Goal: Navigation & Orientation: Go to known website

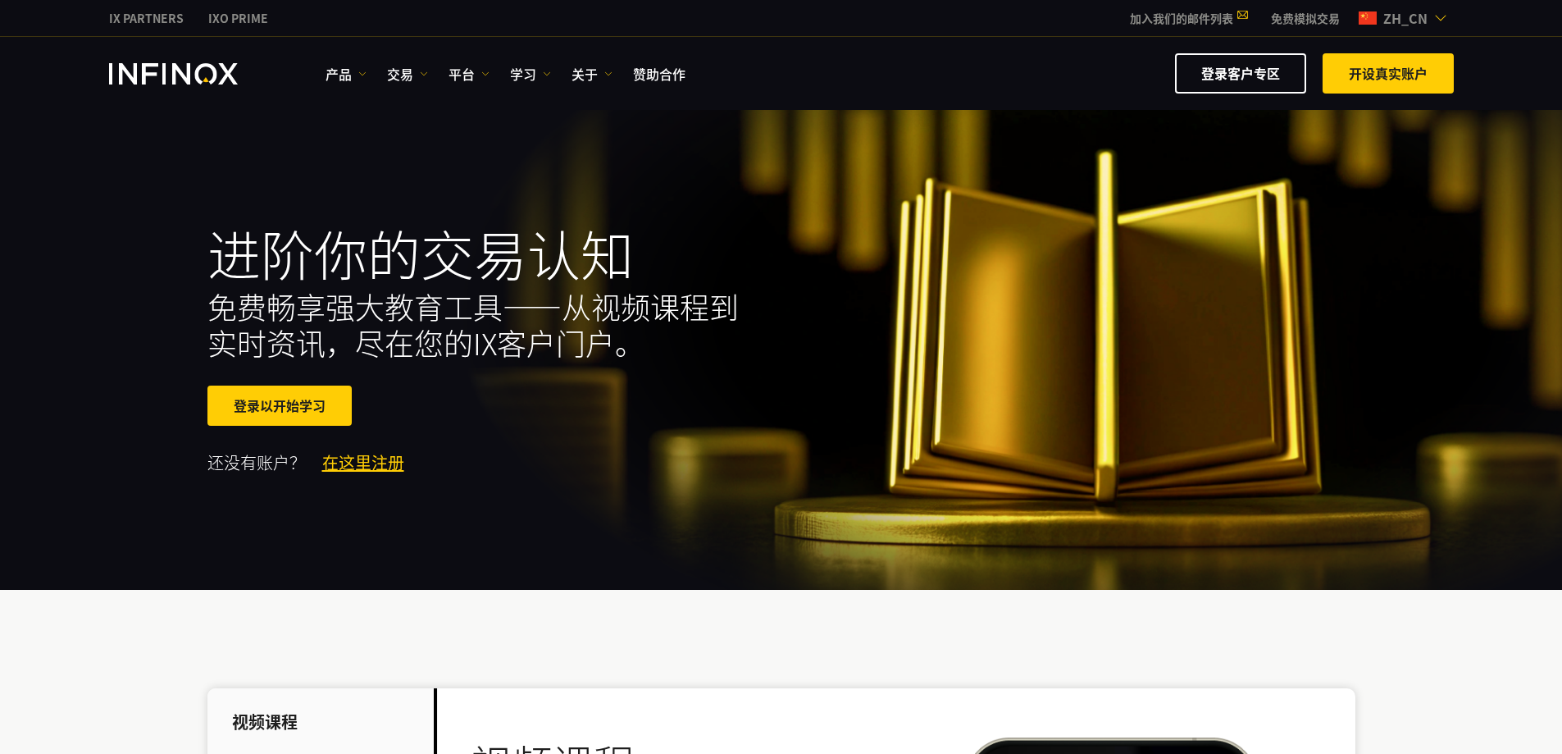
click at [1385, 15] on span "zh_cn" at bounding box center [1405, 18] width 57 height 20
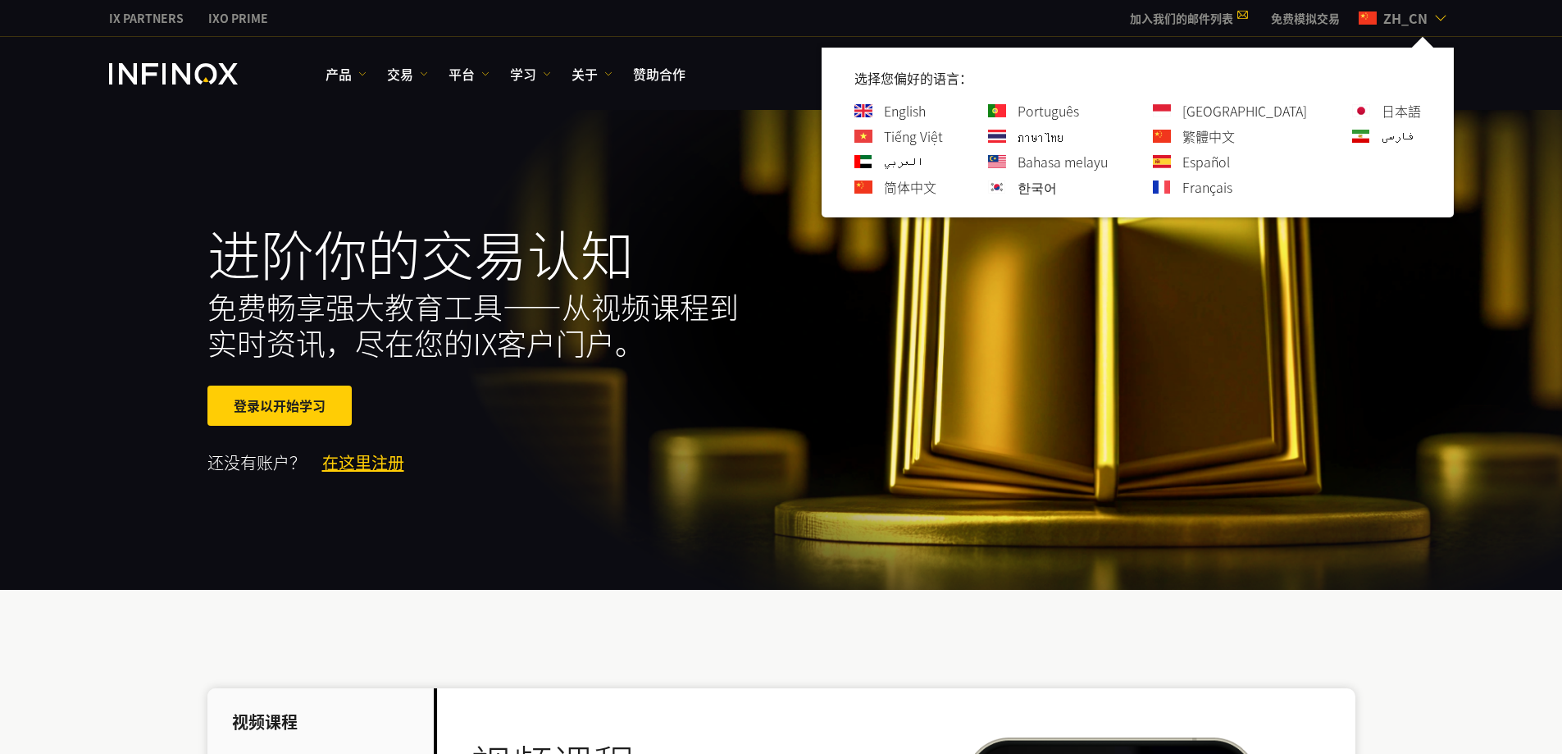
click at [1389, 110] on link "日本語" at bounding box center [1401, 111] width 39 height 20
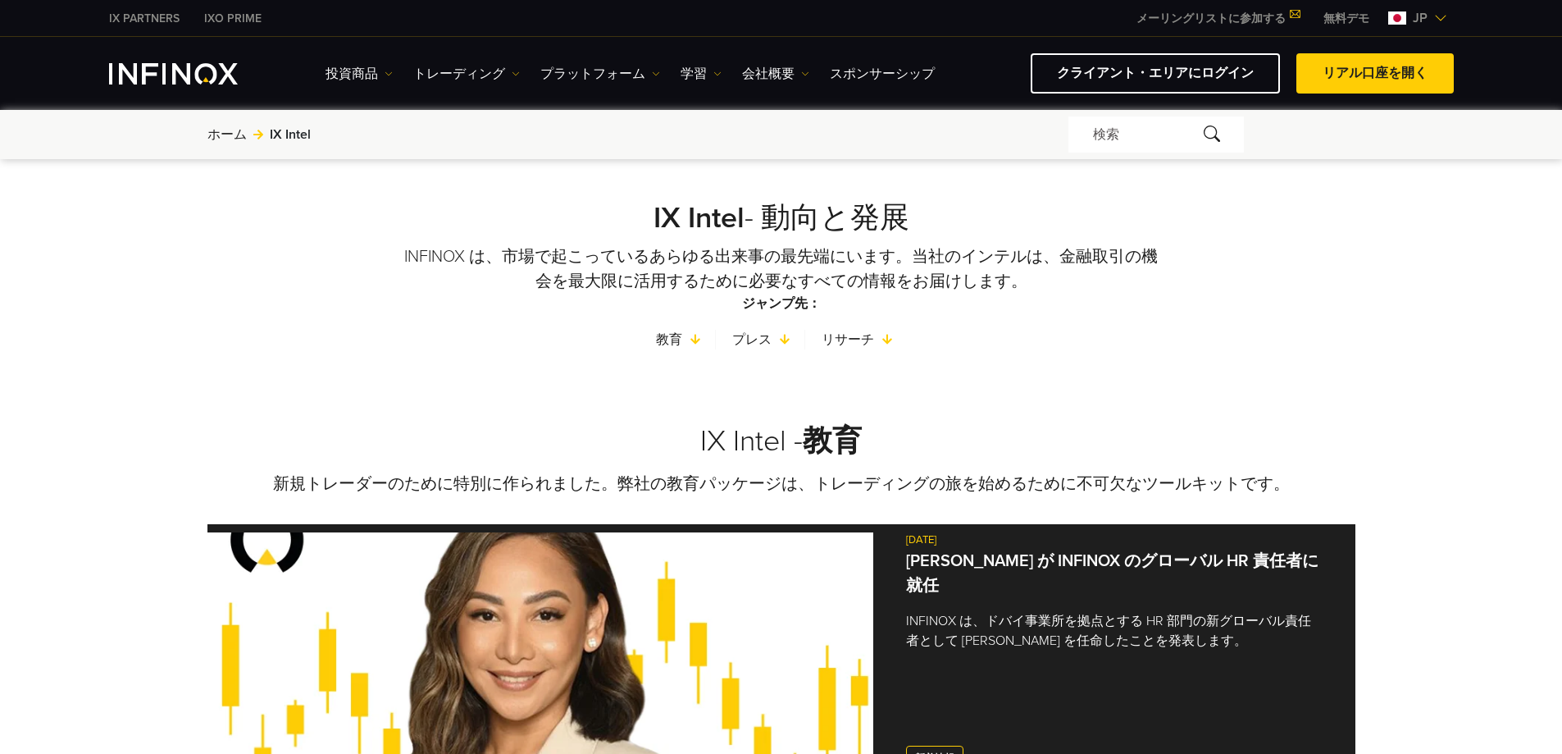
click at [1437, 16] on img at bounding box center [1440, 17] width 13 height 13
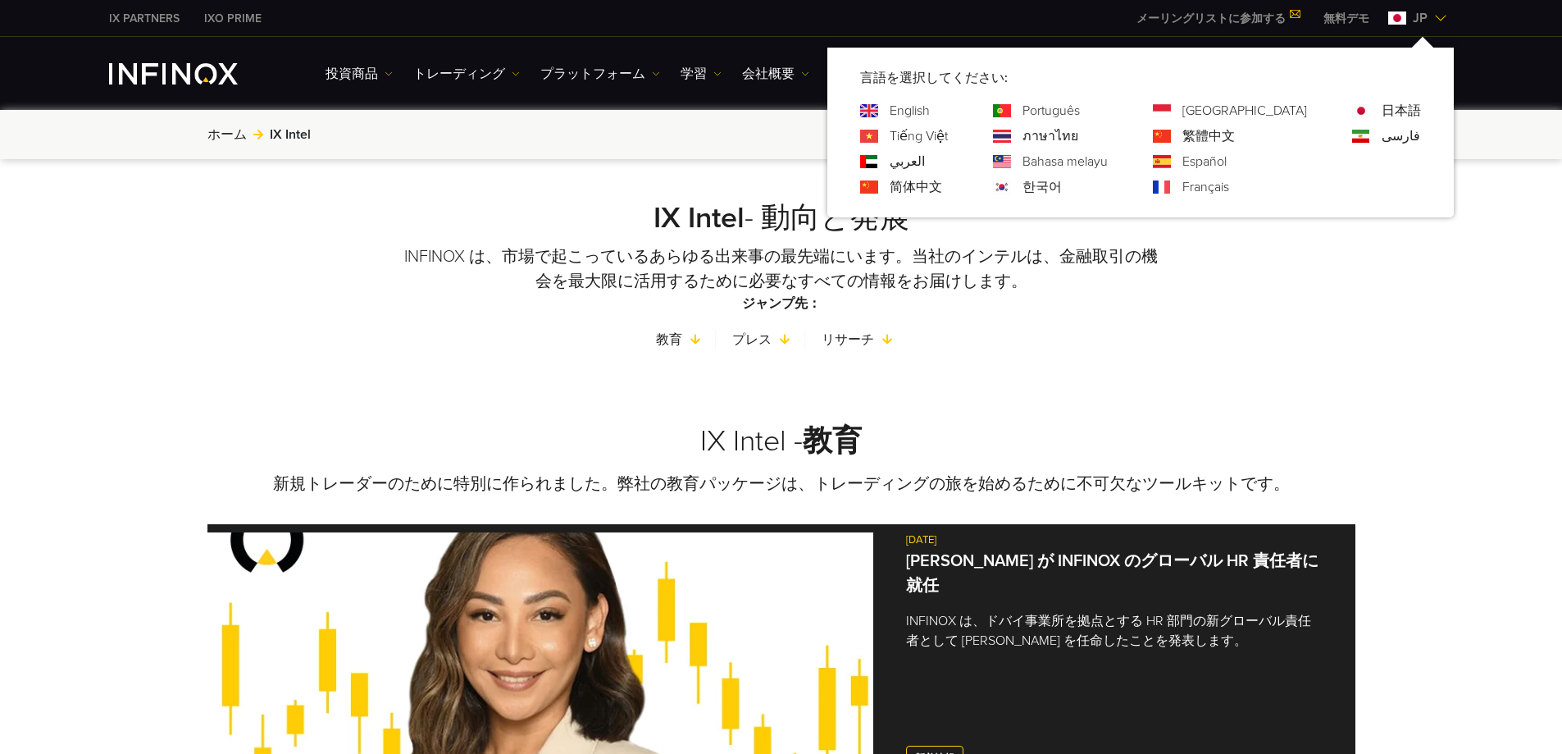
click at [1397, 136] on link "فارسی" at bounding box center [1401, 136] width 39 height 20
